Goal: Check status: Check status

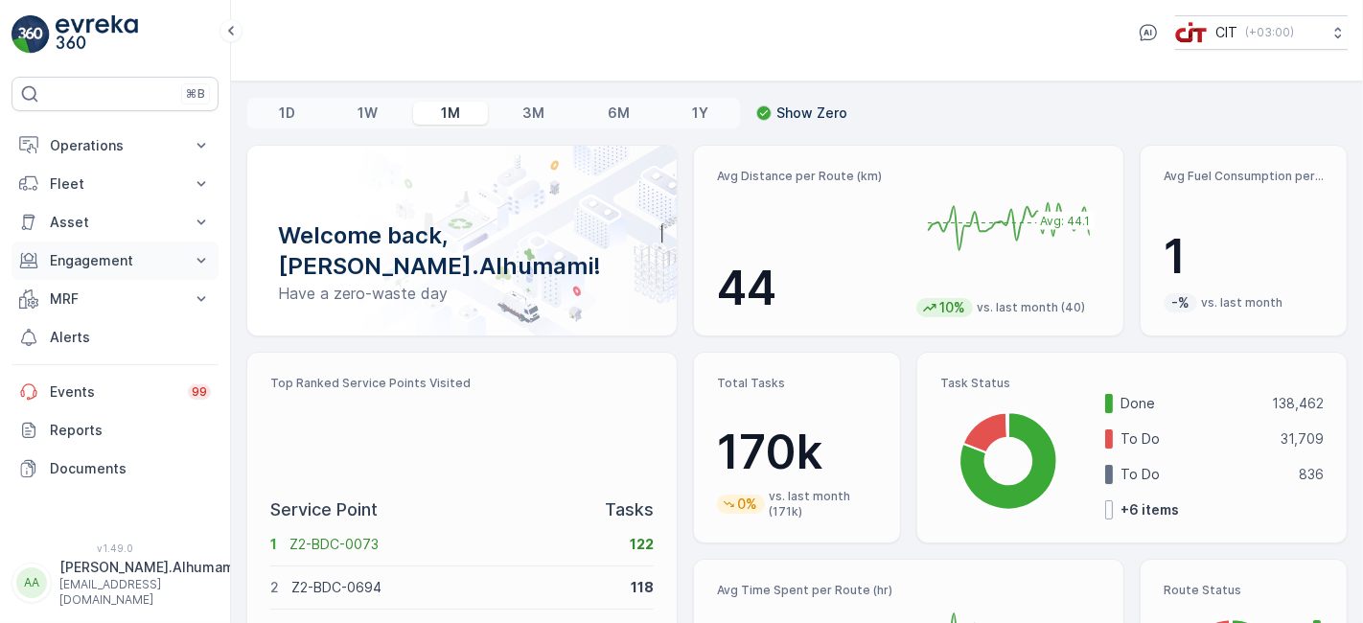
click at [182, 259] on button "Engagement" at bounding box center [115, 261] width 207 height 38
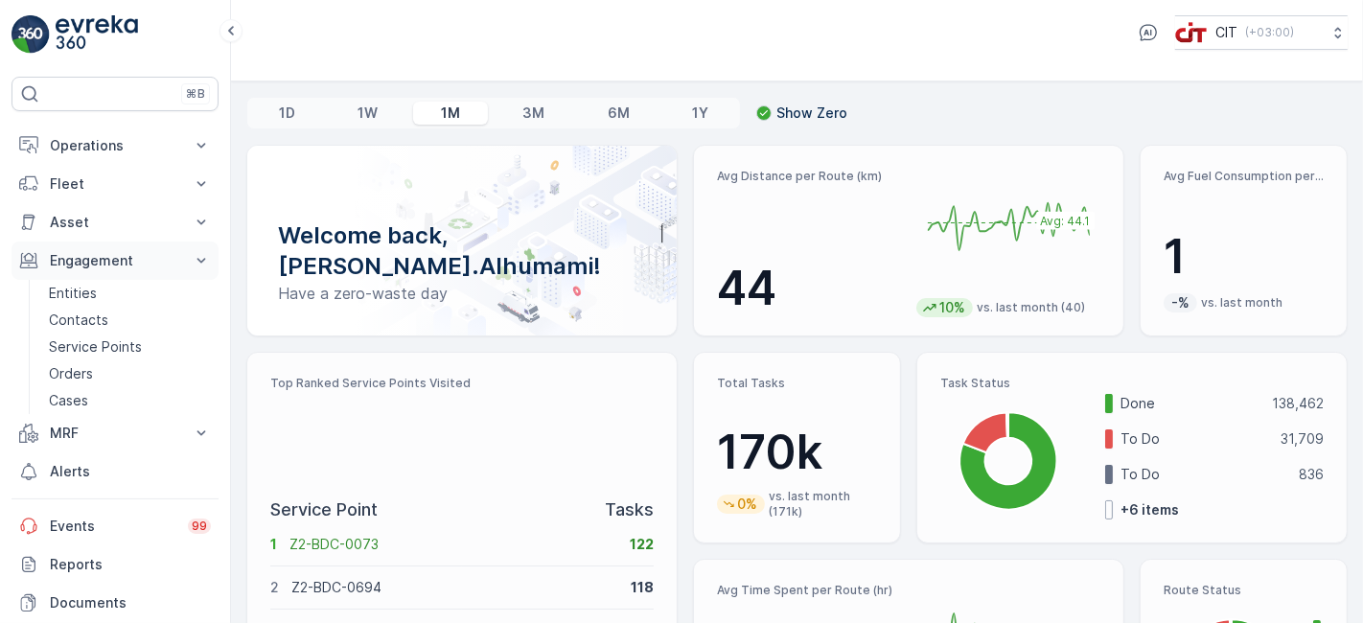
click at [182, 259] on button "Engagement" at bounding box center [115, 261] width 207 height 38
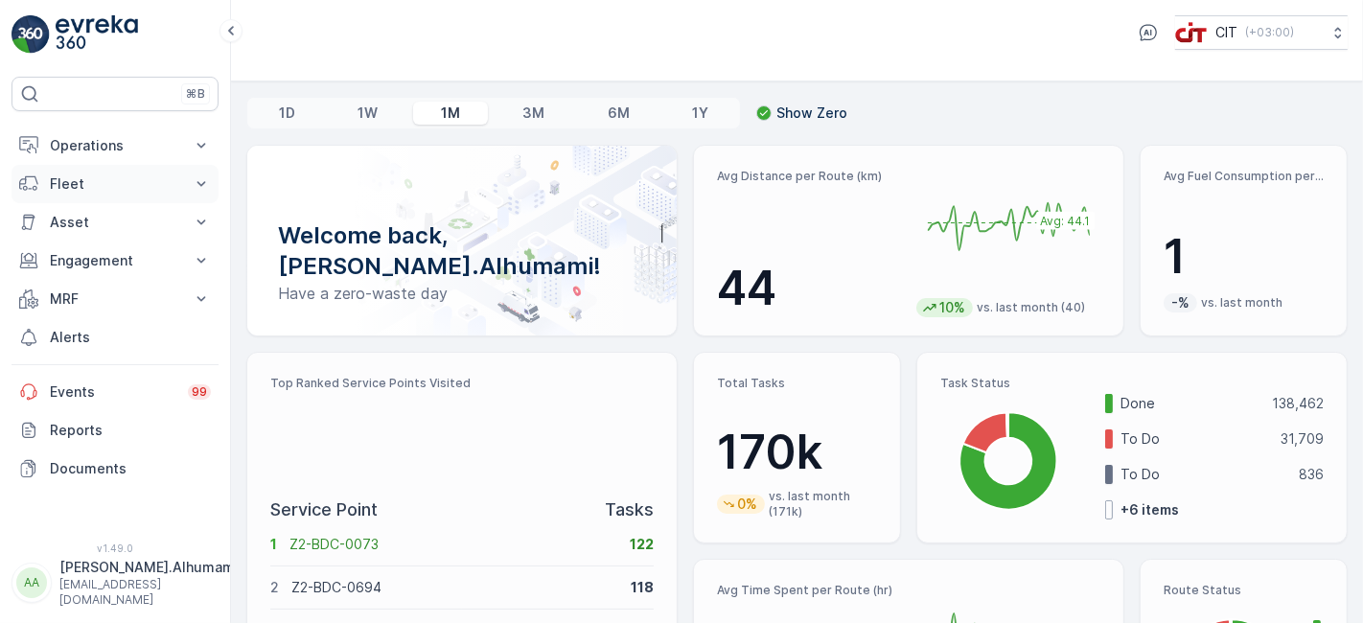
click at [153, 175] on p "Fleet" at bounding box center [115, 184] width 130 height 19
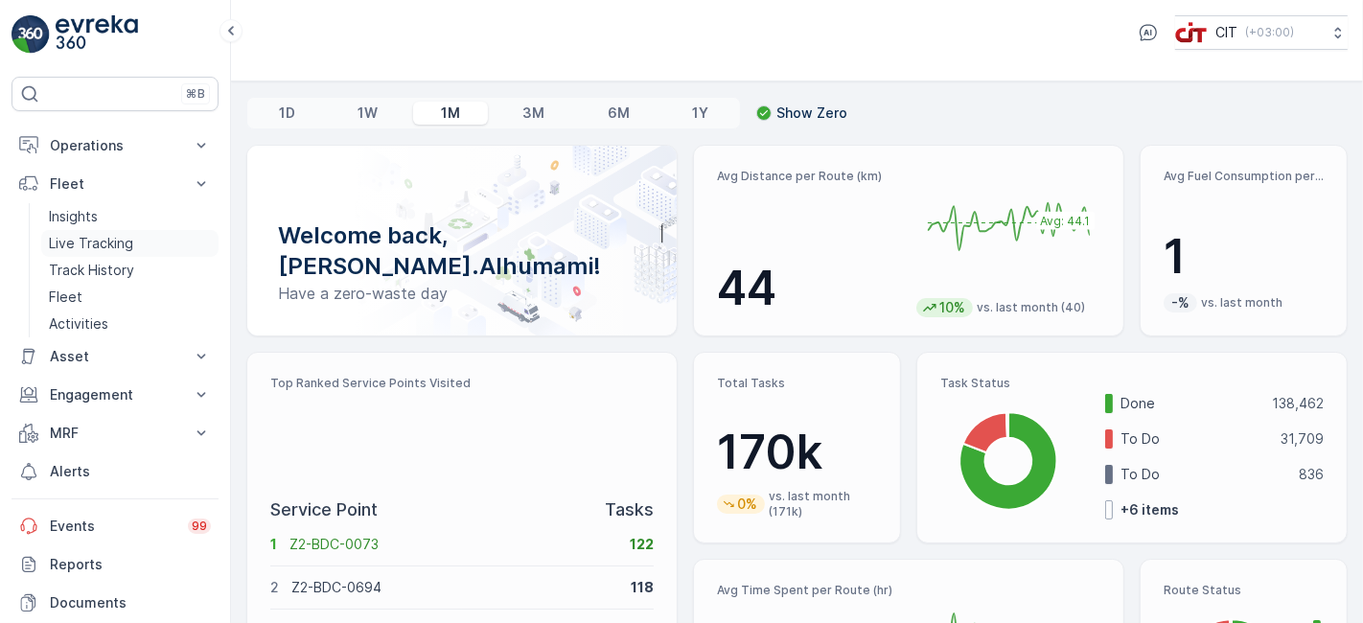
click at [106, 236] on p "Live Tracking" at bounding box center [91, 243] width 84 height 19
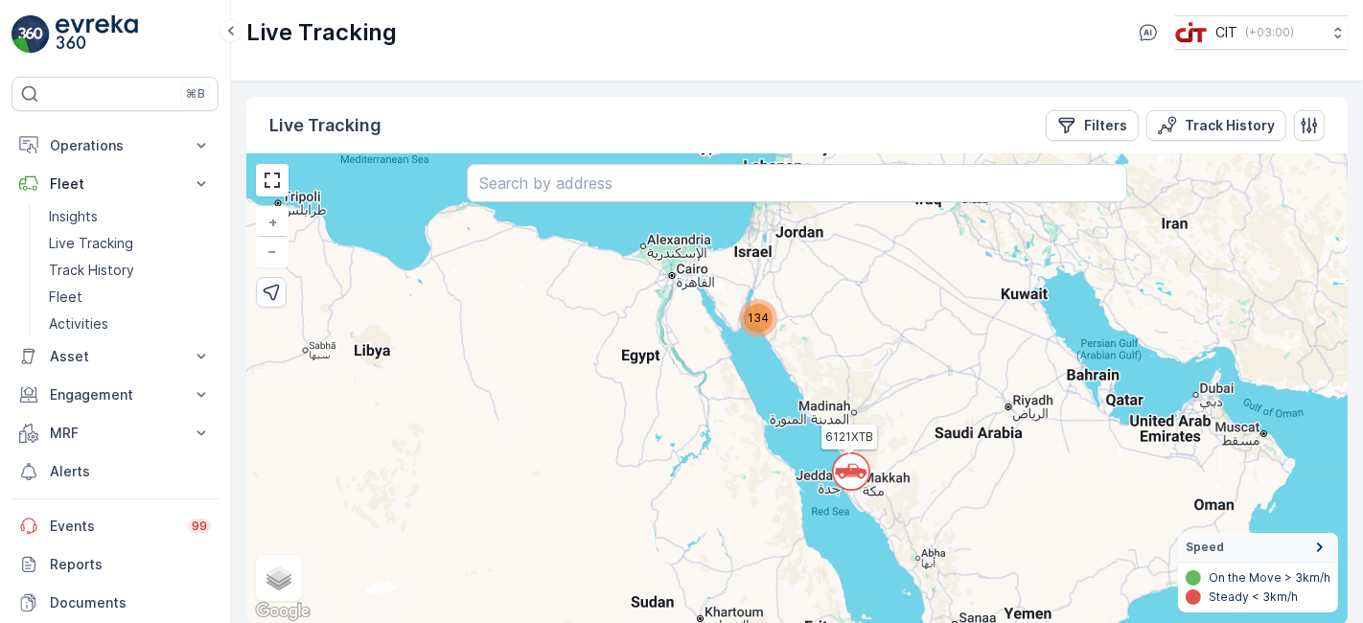
click at [764, 312] on span "134" at bounding box center [758, 318] width 21 height 14
